Goal: Task Accomplishment & Management: Complete application form

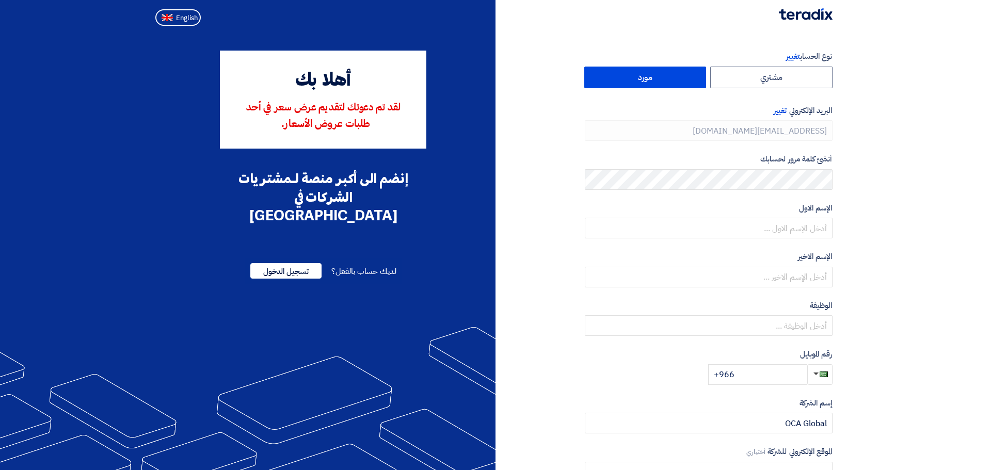
type input "[PHONE_NUMBER]"
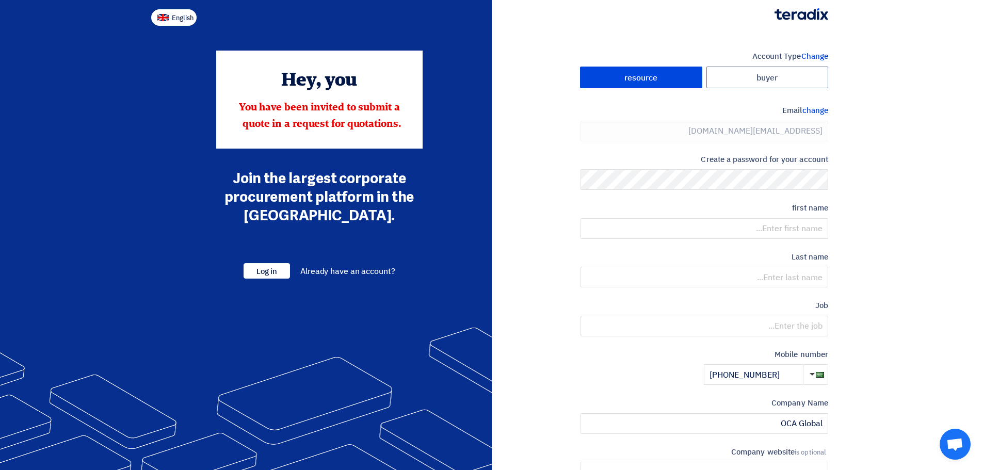
click at [176, 14] on font "English" at bounding box center [183, 18] width 22 height 10
type input "Register"
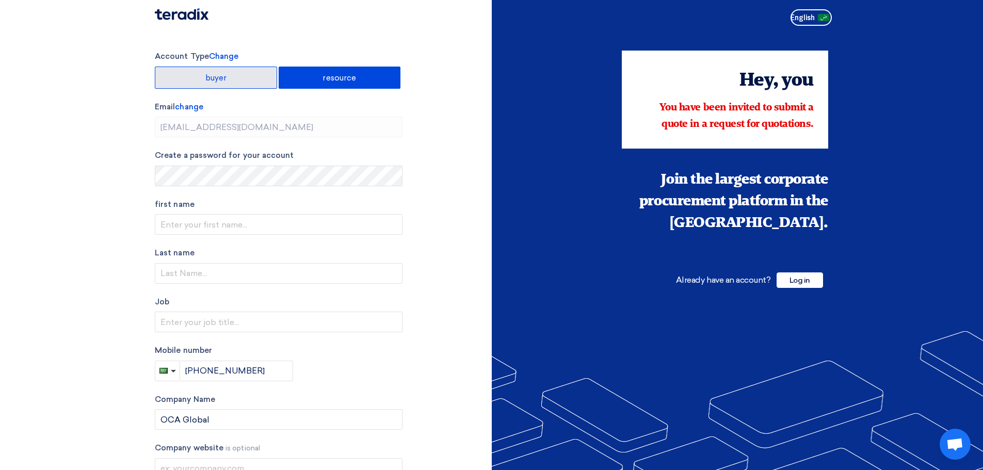
click at [249, 72] on label "buyer" at bounding box center [216, 78] width 122 height 22
click at [249, 72] on input "buyer" at bounding box center [215, 77] width 121 height 21
radio input "true"
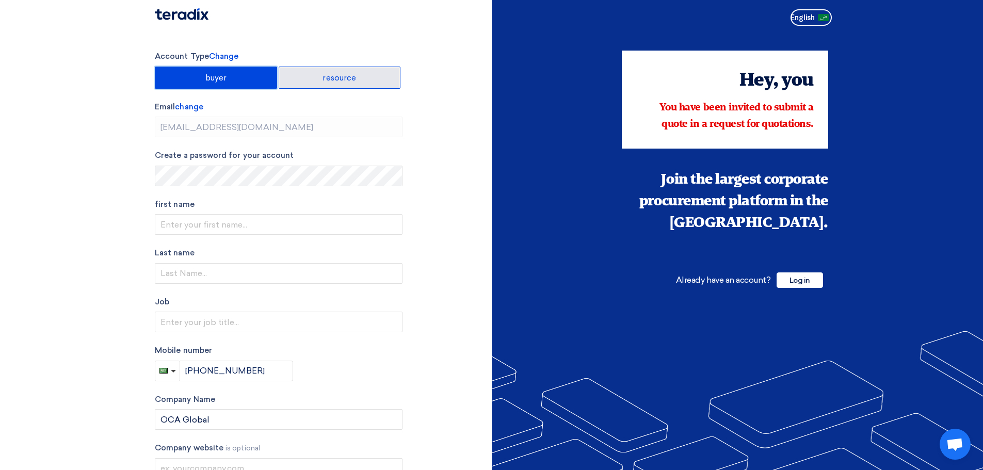
click at [332, 84] on label "resource" at bounding box center [340, 78] width 122 height 22
click at [332, 84] on input "resource" at bounding box center [339, 77] width 121 height 21
radio input "true"
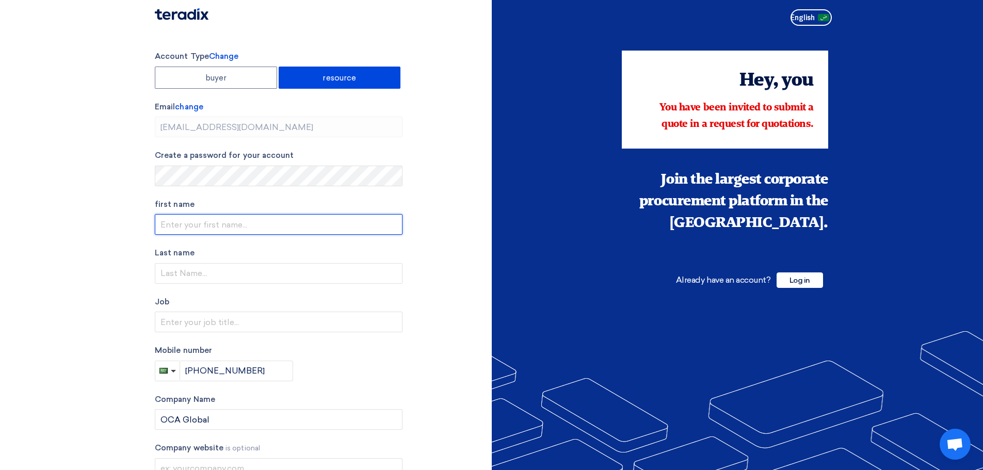
click at [265, 231] on input "text" at bounding box center [279, 224] width 248 height 21
type input "Osckar"
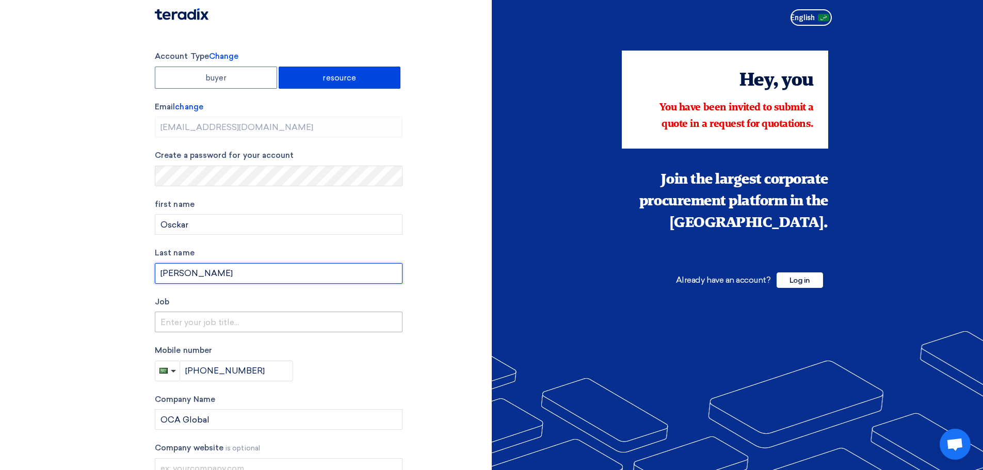
type input "[PERSON_NAME]"
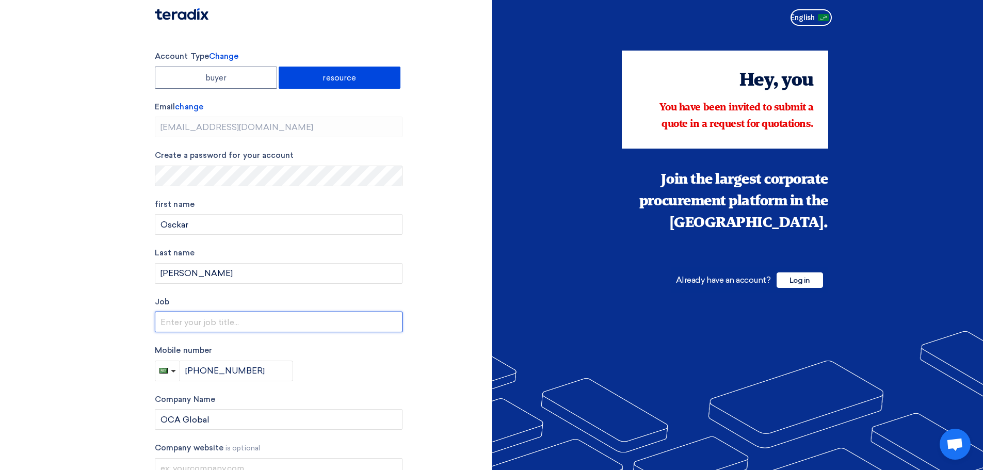
click at [172, 322] on input "text" at bounding box center [279, 322] width 248 height 21
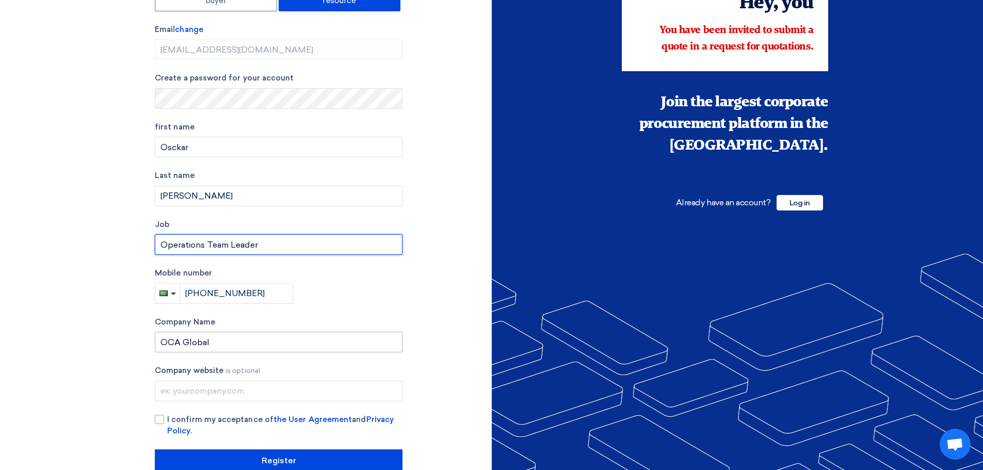
scroll to position [100, 0]
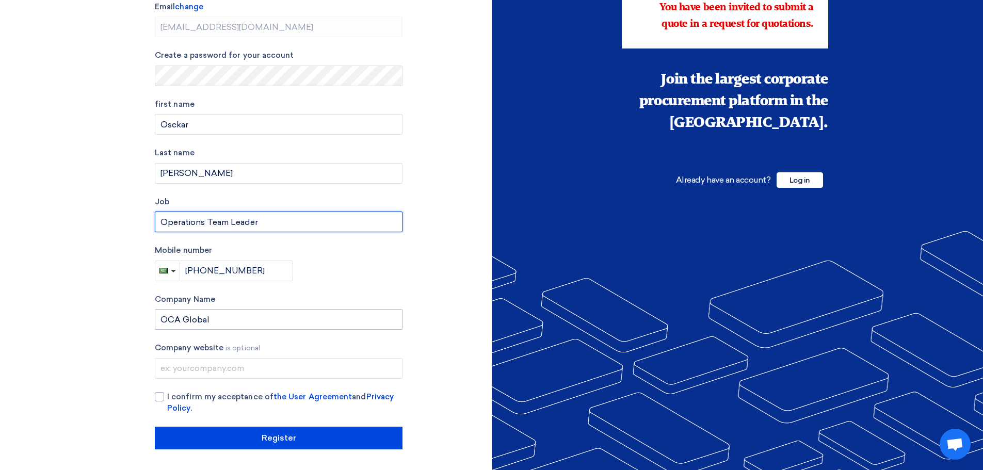
type input "Operations Team Leader"
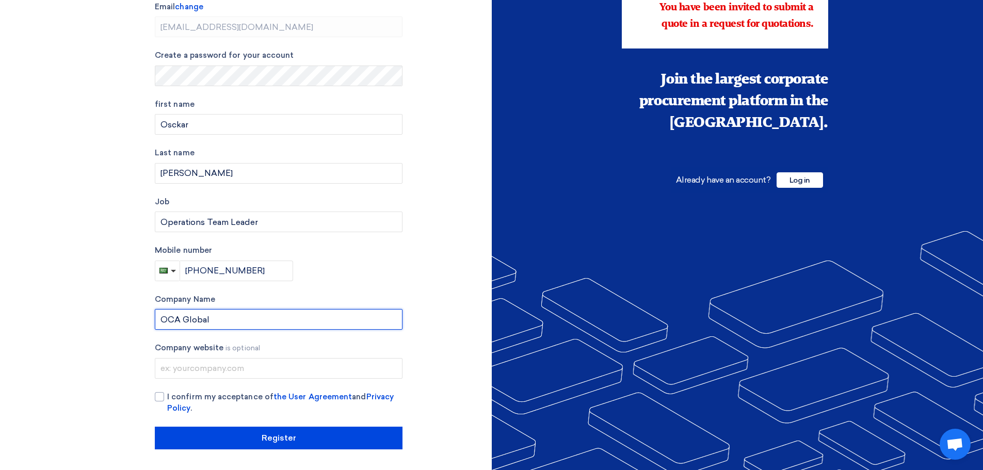
click at [241, 314] on input "OCA Global" at bounding box center [279, 319] width 248 height 21
type input "OCA Global for Inspection"
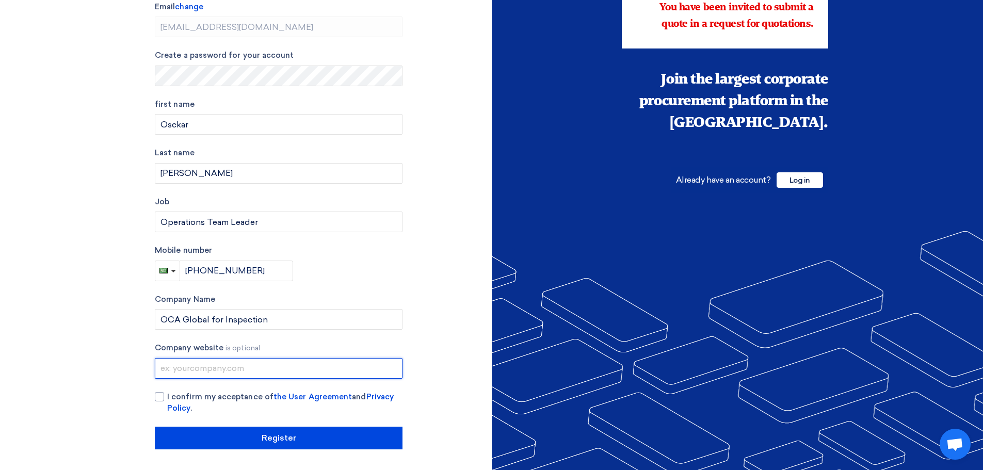
click at [319, 359] on input "text" at bounding box center [279, 368] width 248 height 21
drag, startPoint x: 240, startPoint y: 374, endPoint x: 130, endPoint y: 371, distance: 109.9
click at [131, 371] on section "Account Type Change buyer resource Email change [EMAIL_ADDRESS][DOMAIN_NAME] Cr…" at bounding box center [491, 200] width 983 height 540
paste input "[URL][DOMAIN_NAME]"
type input "[URL][DOMAIN_NAME]"
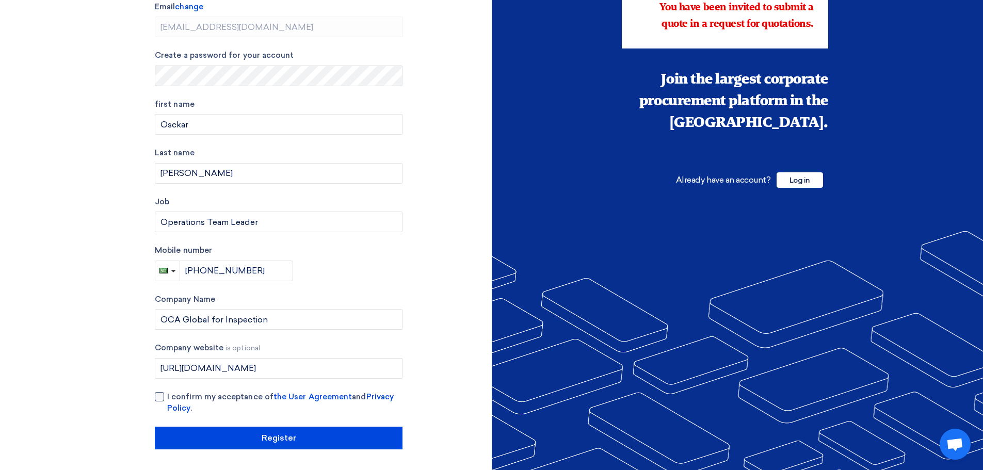
click at [163, 394] on div at bounding box center [159, 396] width 9 height 9
click at [167, 394] on input "I confirm my acceptance of the User Agreement and Privacy Policy ." at bounding box center [291, 401] width 248 height 21
checkbox input "true"
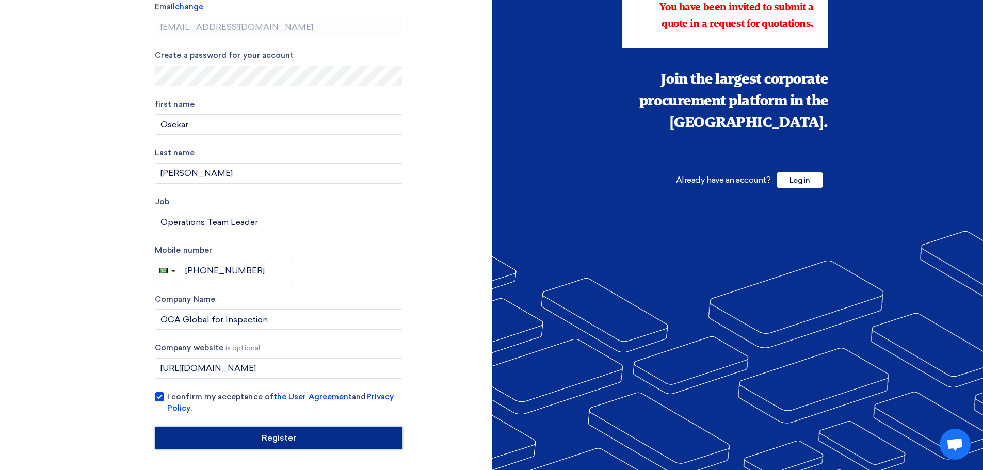
click at [216, 439] on input "Register" at bounding box center [279, 438] width 248 height 23
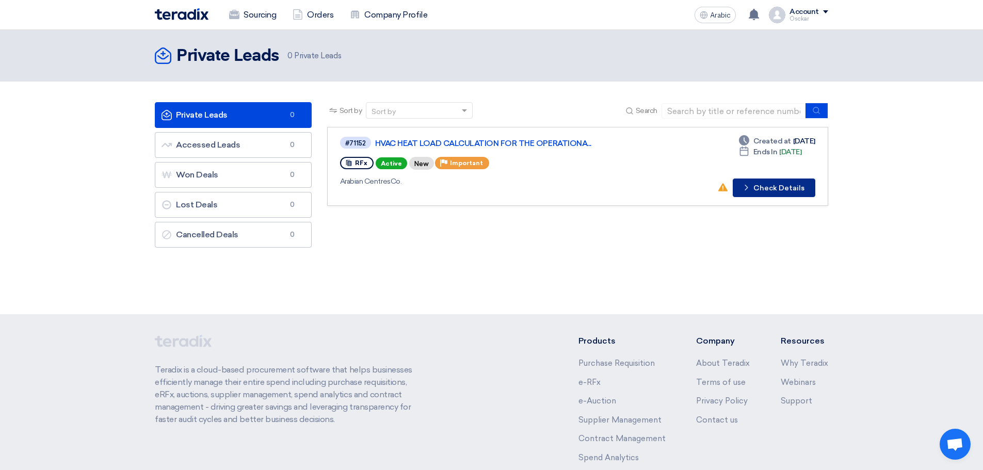
click at [737, 187] on button "Check details Check Details" at bounding box center [774, 187] width 83 height 19
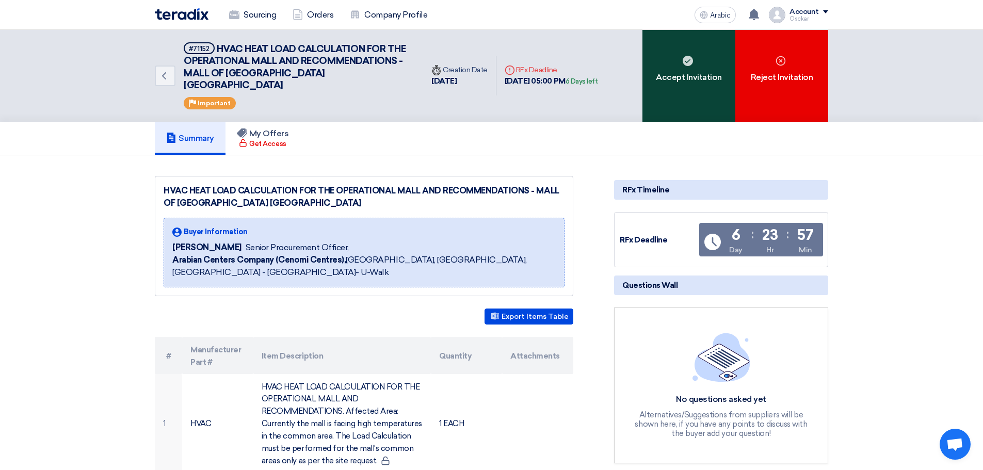
click at [691, 72] on font "Accept Invitation" at bounding box center [689, 77] width 66 height 10
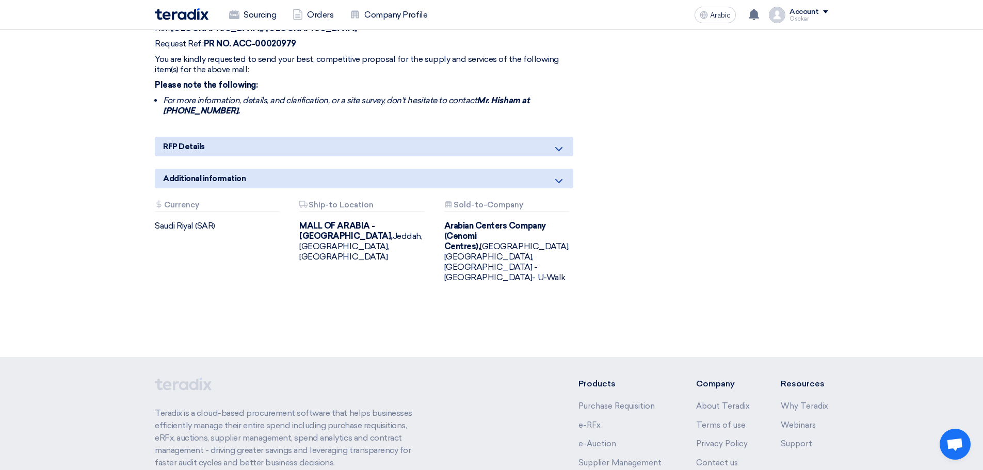
scroll to position [408, 0]
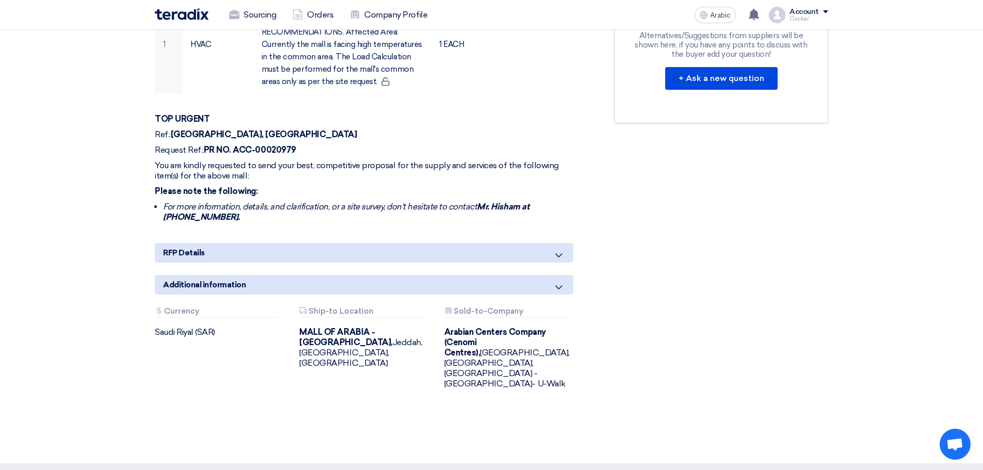
click at [561, 253] on icon at bounding box center [559, 255] width 12 height 12
click at [557, 258] on icon at bounding box center [559, 255] width 12 height 12
drag, startPoint x: 487, startPoint y: 247, endPoint x: 480, endPoint y: 247, distance: 7.2
click at [480, 247] on div "RFP Details" at bounding box center [364, 253] width 418 height 20
click at [381, 253] on div "RFP Details" at bounding box center [364, 253] width 418 height 20
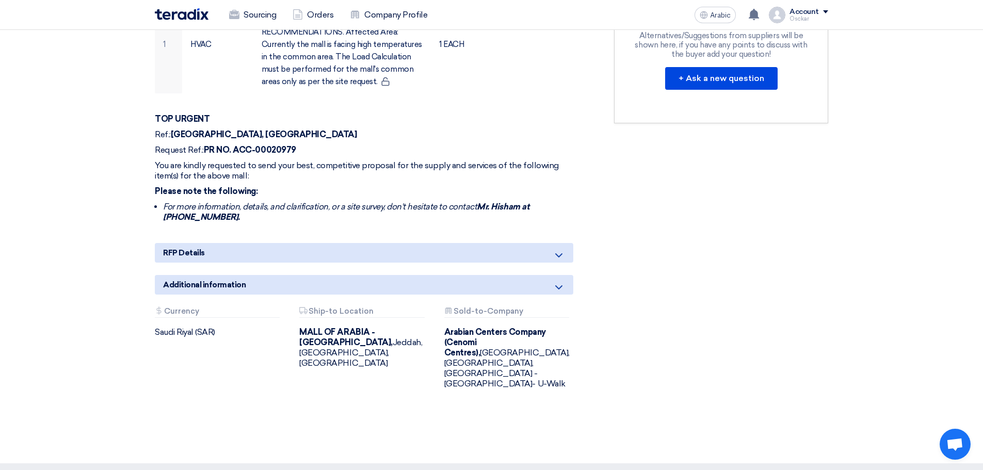
click at [364, 285] on div "Additional information" at bounding box center [364, 285] width 418 height 20
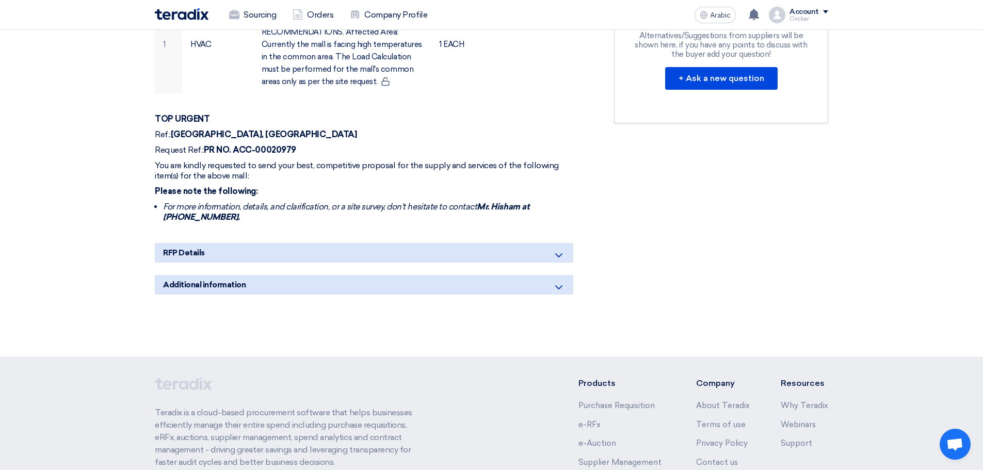
click at [364, 285] on div "Additional information" at bounding box center [364, 285] width 418 height 20
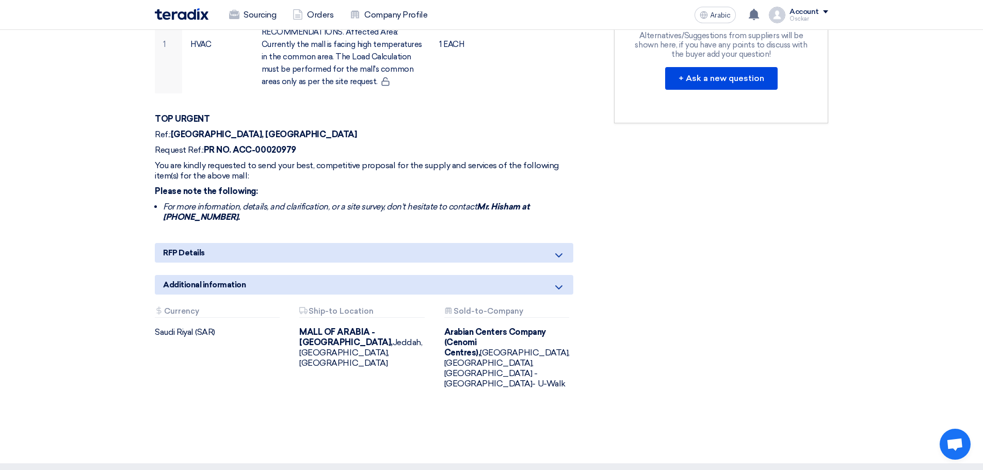
click at [377, 260] on div "RFP Details" at bounding box center [364, 253] width 418 height 20
click at [396, 253] on div "RFP Details" at bounding box center [364, 253] width 418 height 20
click at [581, 259] on div "HVAC HEAT LOAD CALCULATION FOR THE OPERATIONAL MALL AND RECOMMENDATIONS - MALL …" at bounding box center [376, 105] width 459 height 617
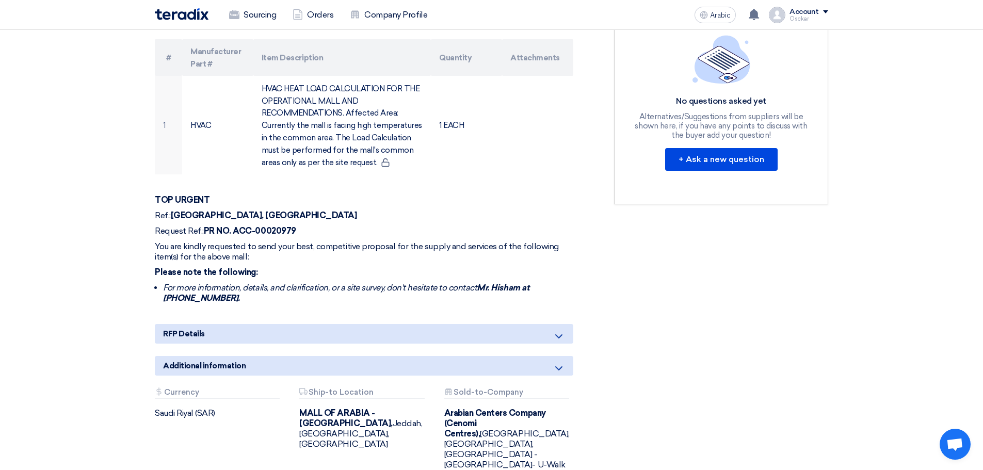
scroll to position [253, 0]
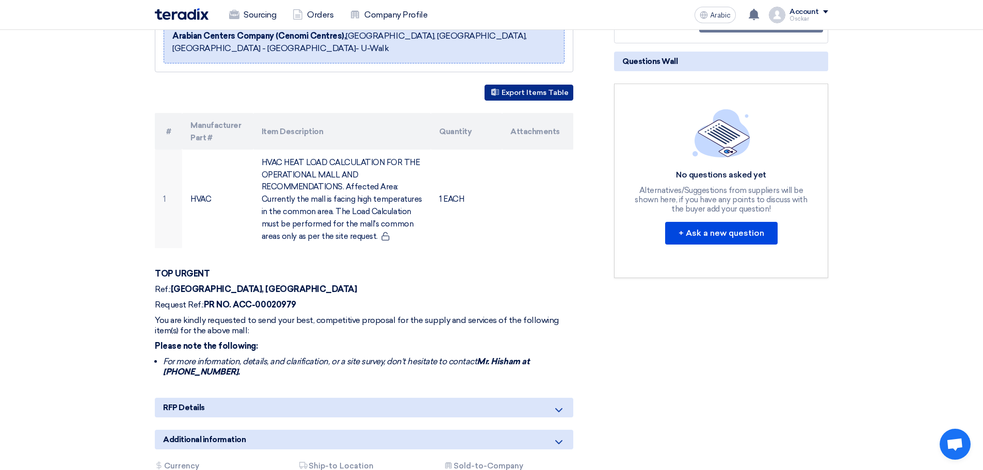
click at [556, 98] on button "Export Items Table" at bounding box center [528, 93] width 89 height 16
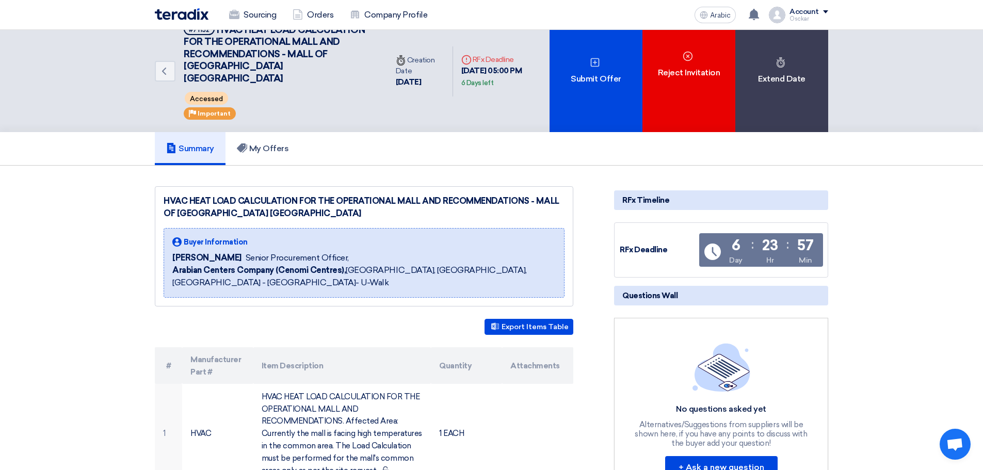
scroll to position [0, 0]
